Goal: Task Accomplishment & Management: Use online tool/utility

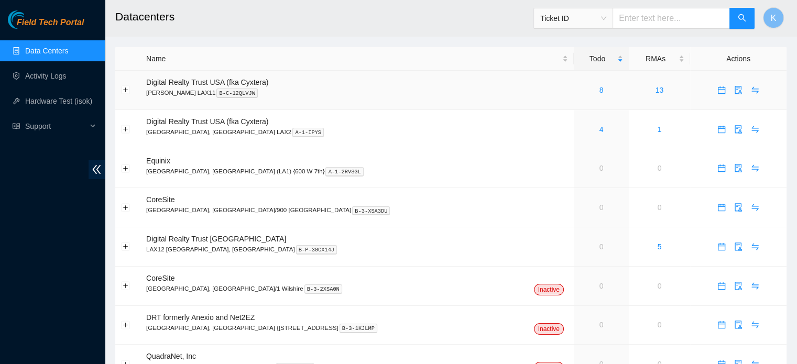
click at [599, 89] on link "8" at bounding box center [601, 90] width 4 height 8
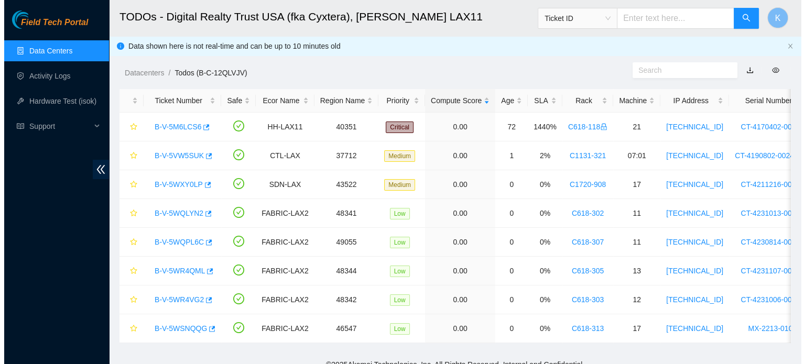
scroll to position [18, 0]
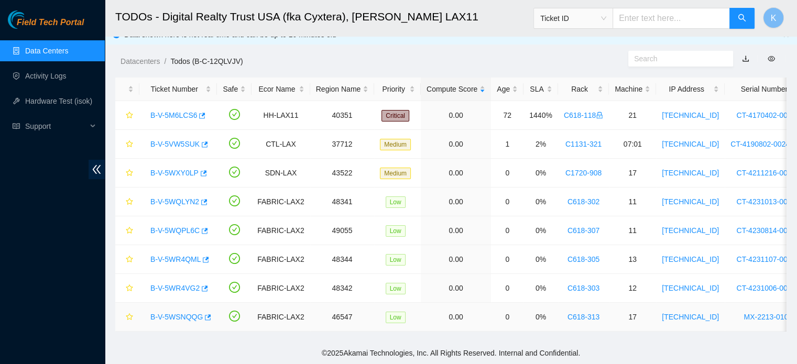
click at [165, 313] on link "B-V-5WSNQQG" at bounding box center [176, 317] width 52 height 8
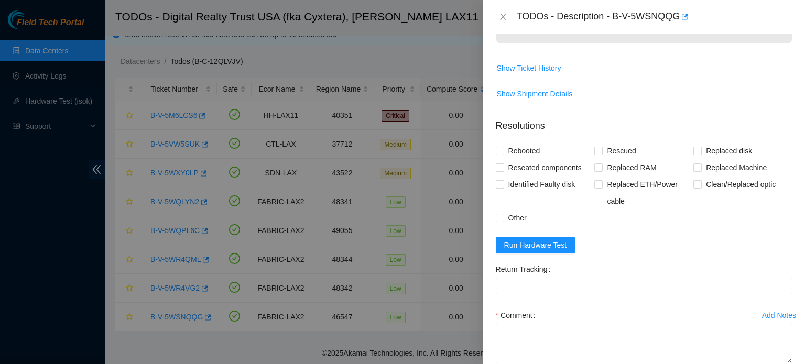
scroll to position [390, 0]
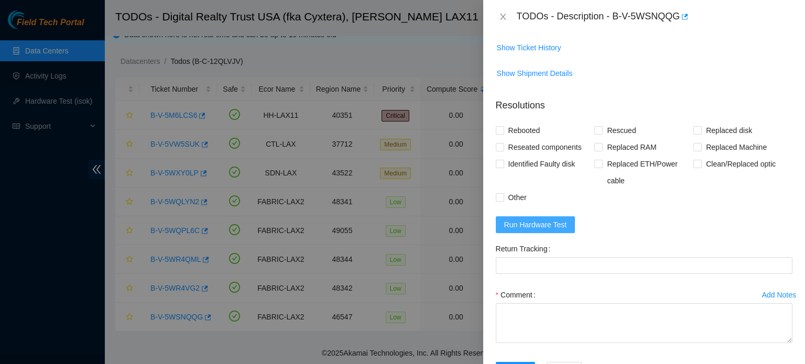
click at [532, 230] on span "Run Hardware Test" at bounding box center [535, 225] width 63 height 12
click at [498, 134] on input "Rebooted" at bounding box center [499, 129] width 7 height 7
checkbox input "true"
click at [598, 134] on input "Rescued" at bounding box center [597, 129] width 7 height 7
checkbox input "true"
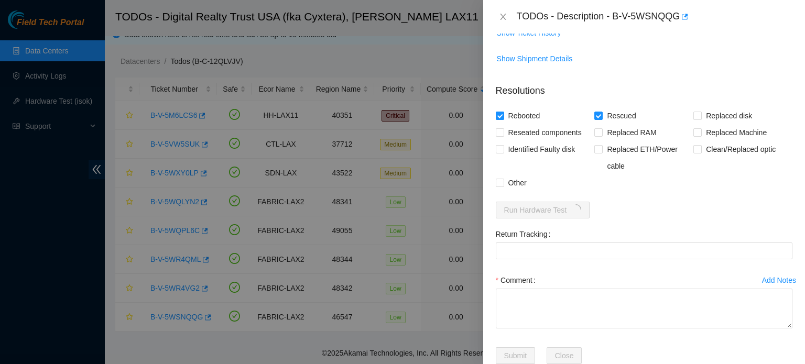
scroll to position [451, 0]
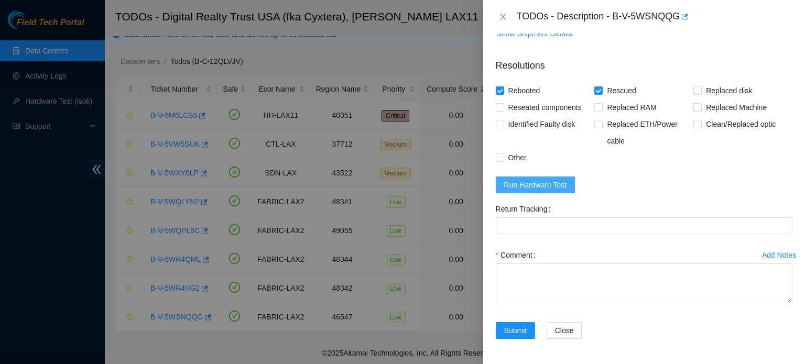
click at [539, 185] on span "Run Hardware Test" at bounding box center [535, 185] width 63 height 12
click at [520, 186] on span "Run Hardware Test" at bounding box center [535, 185] width 63 height 12
click at [507, 188] on span "Run Hardware Test" at bounding box center [535, 185] width 63 height 12
click at [507, 185] on span "Run Hardware Test" at bounding box center [535, 185] width 63 height 12
click at [534, 189] on span "Run Hardware Test" at bounding box center [535, 185] width 63 height 12
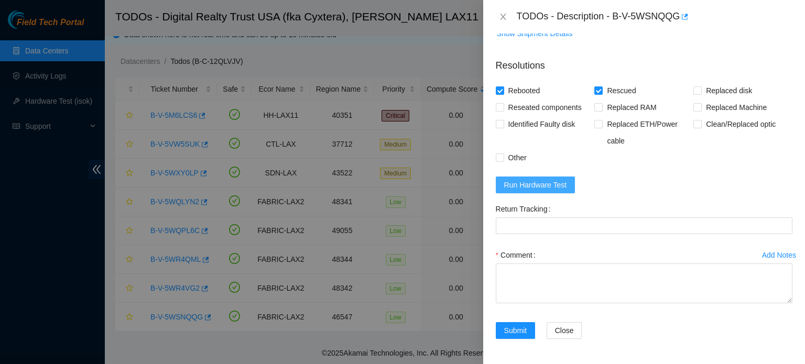
click at [518, 184] on span "Run Hardware Test" at bounding box center [535, 185] width 63 height 12
click at [518, 182] on span "Run Hardware Test" at bounding box center [535, 185] width 63 height 12
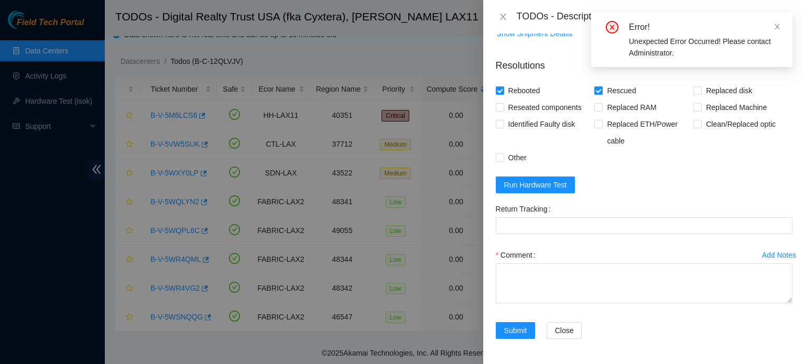
click at [774, 27] on icon "close" at bounding box center [776, 26] width 7 height 7
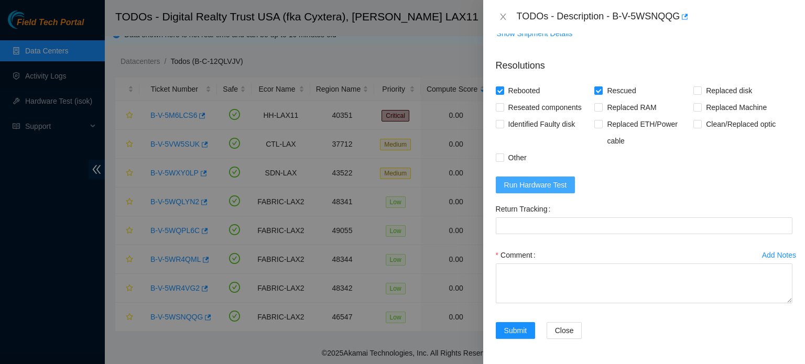
click at [554, 184] on span "Run Hardware Test" at bounding box center [535, 185] width 63 height 12
